Goal: Information Seeking & Learning: Learn about a topic

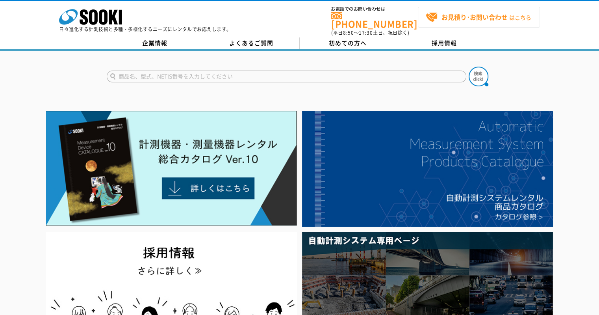
click at [468, 16] on strong "お見積り･お問い合わせ" at bounding box center [475, 16] width 66 height 9
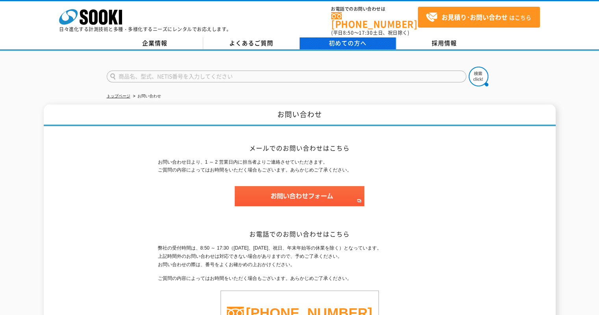
click at [368, 39] on link "初めての方へ" at bounding box center [348, 43] width 96 height 12
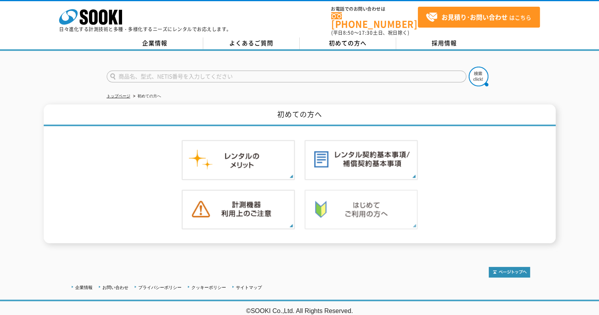
click at [332, 193] on img at bounding box center [360, 209] width 113 height 40
click at [220, 145] on img at bounding box center [238, 160] width 113 height 40
click at [372, 158] on img at bounding box center [360, 160] width 113 height 40
click at [250, 189] on img at bounding box center [238, 209] width 113 height 40
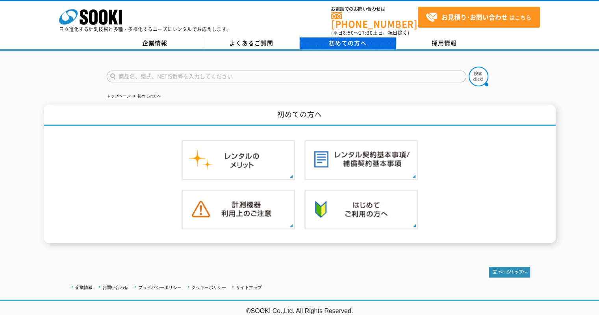
click at [329, 39] on span "初めての方へ" at bounding box center [348, 43] width 38 height 9
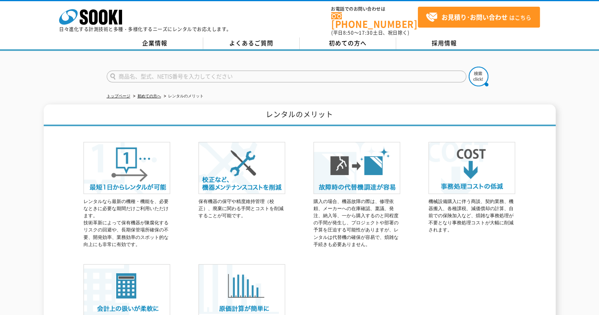
scroll to position [79, 0]
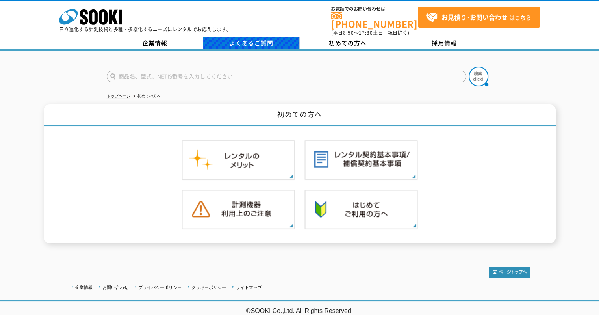
click at [255, 42] on link "よくあるご質問" at bounding box center [251, 43] width 96 height 12
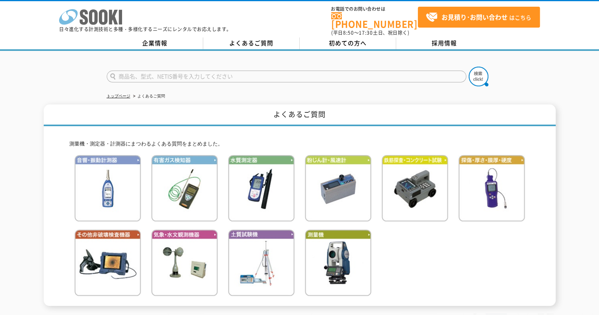
drag, startPoint x: 0, startPoint y: 0, endPoint x: 93, endPoint y: 15, distance: 94.6
click at [93, 15] on icon "株式会社 ソーキ" at bounding box center [90, 17] width 63 height 16
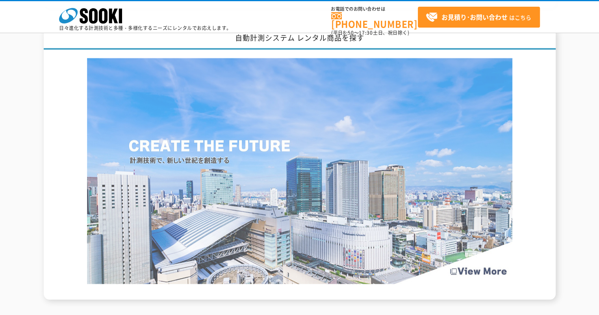
scroll to position [1339, 0]
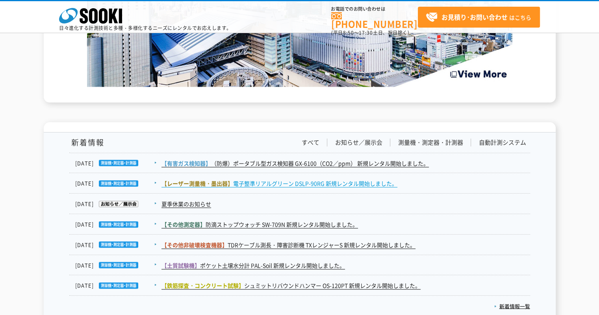
click at [255, 182] on link "【レーザー測量機・[PERSON_NAME]器】 電子整準リアルグリーン DSLP-90RG 新規レンタル開始しました。" at bounding box center [279, 183] width 236 height 8
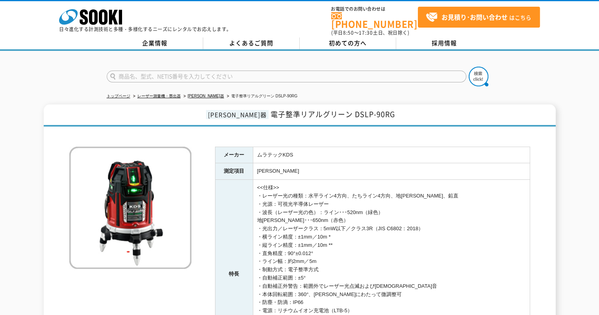
scroll to position [118, 0]
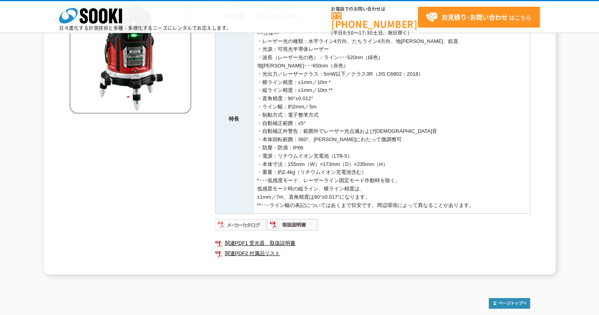
click at [260, 223] on img at bounding box center [241, 224] width 52 height 13
